Goal: Task Accomplishment & Management: Manage account settings

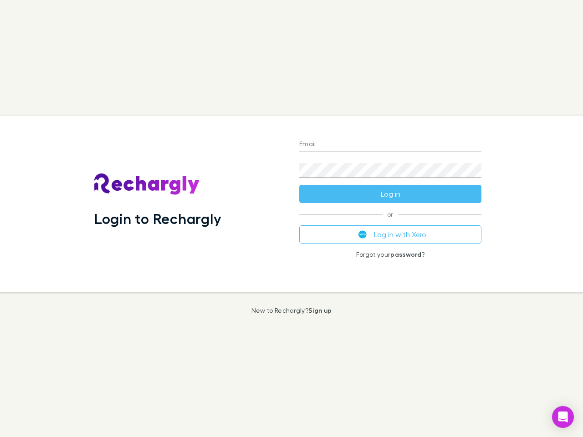
click at [291, 219] on div "Login to Rechargly" at bounding box center [189, 204] width 205 height 177
click at [390, 145] on input "Email" at bounding box center [390, 145] width 182 height 15
click at [390, 194] on form "Email Password Log in" at bounding box center [390, 166] width 182 height 73
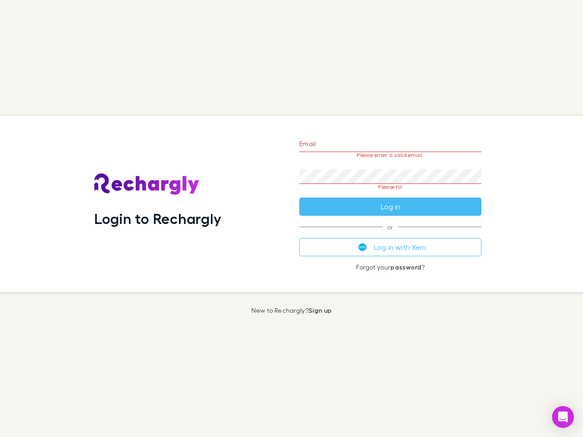
click at [390, 235] on div "Email Please enter a valid email. Password Please fill Log in or Log in with Xe…" at bounding box center [390, 204] width 197 height 177
click at [563, 417] on icon "Open Intercom Messenger" at bounding box center [563, 417] width 10 height 11
